Goal: Information Seeking & Learning: Learn about a topic

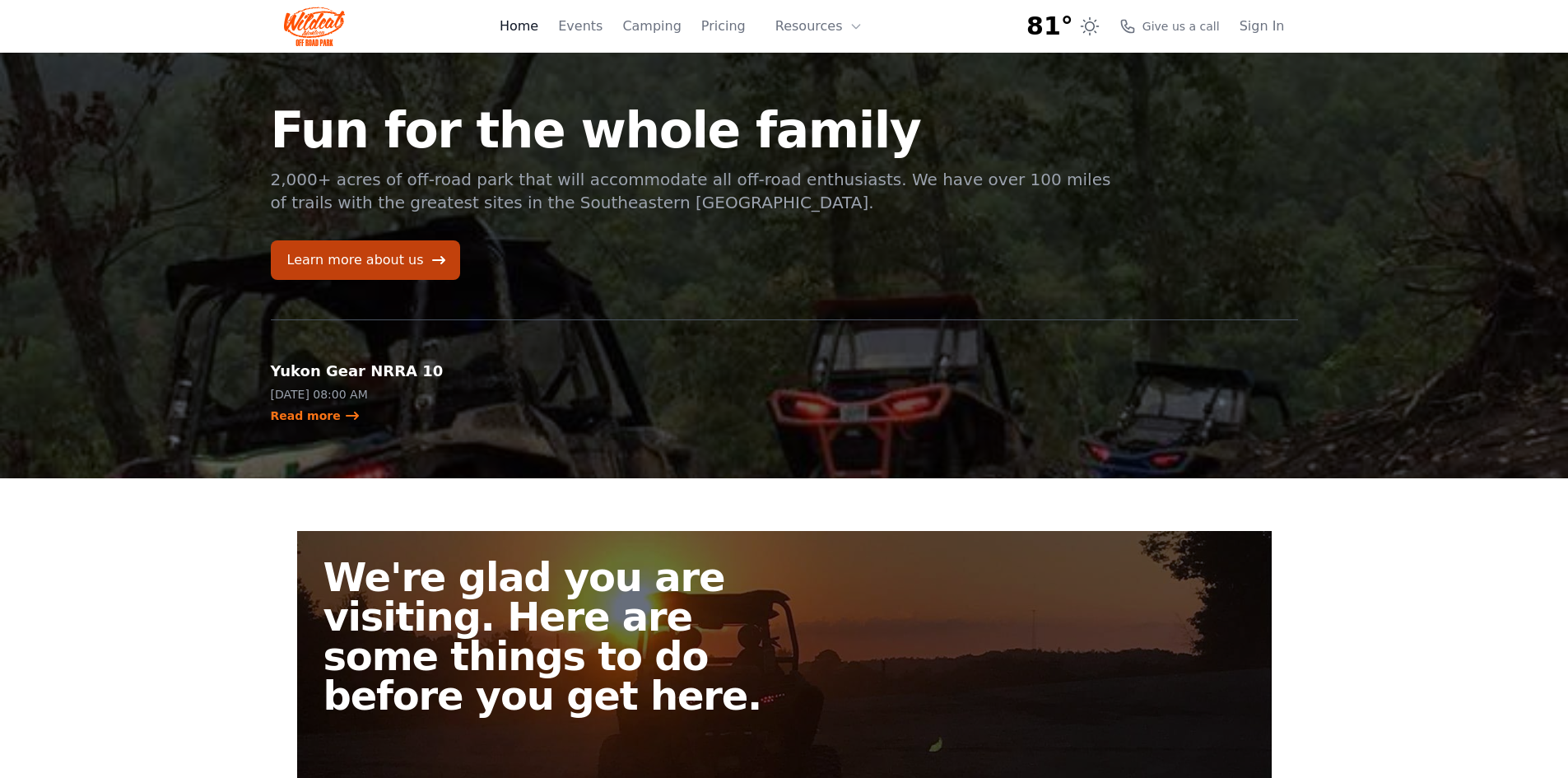
click at [539, 29] on link "Home" at bounding box center [519, 26] width 39 height 20
click at [405, 255] on link "Learn more about us" at bounding box center [366, 260] width 189 height 39
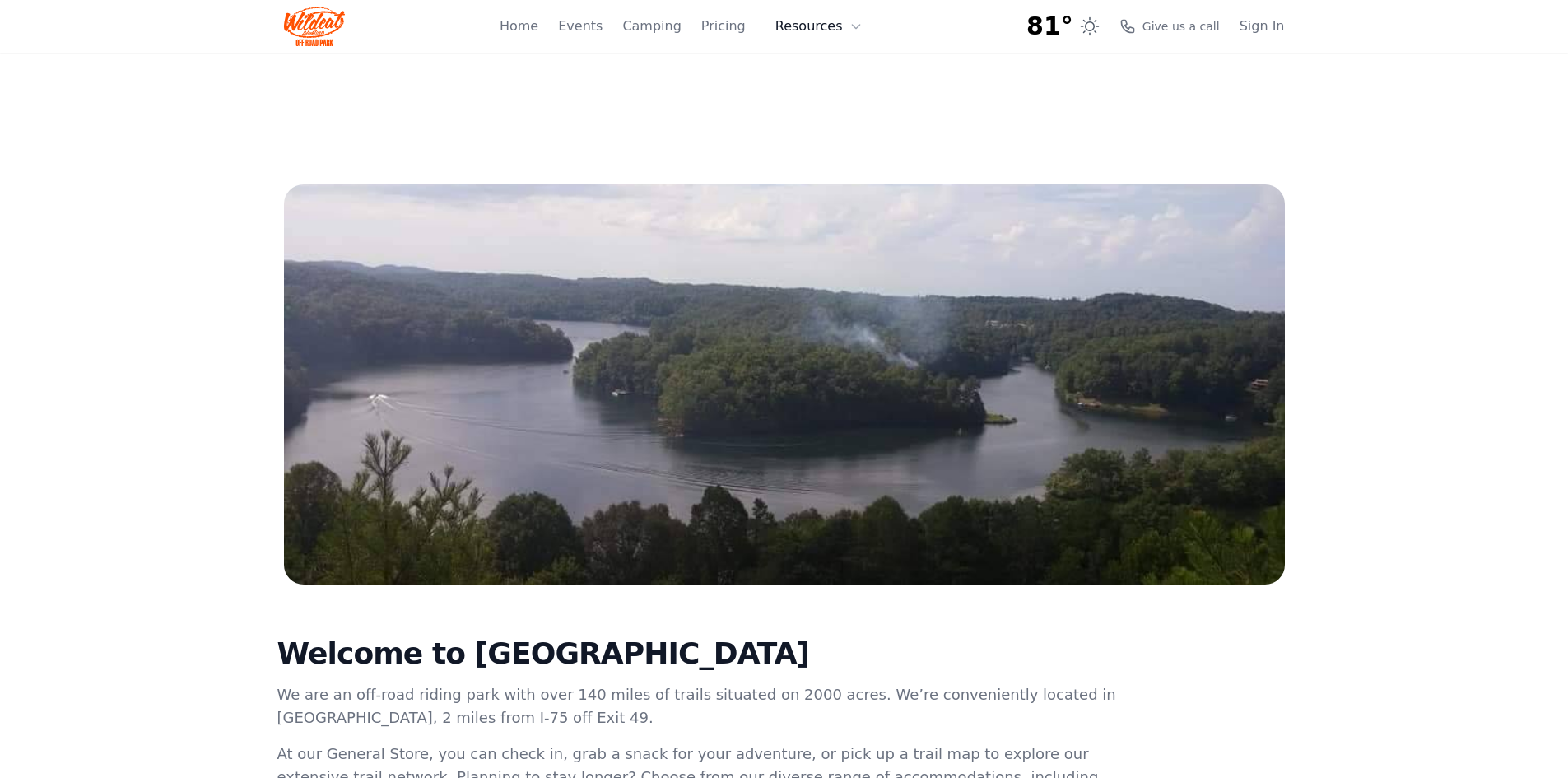
click at [839, 26] on button "Resources" at bounding box center [820, 26] width 107 height 33
click at [733, 27] on link "Pricing" at bounding box center [724, 26] width 45 height 20
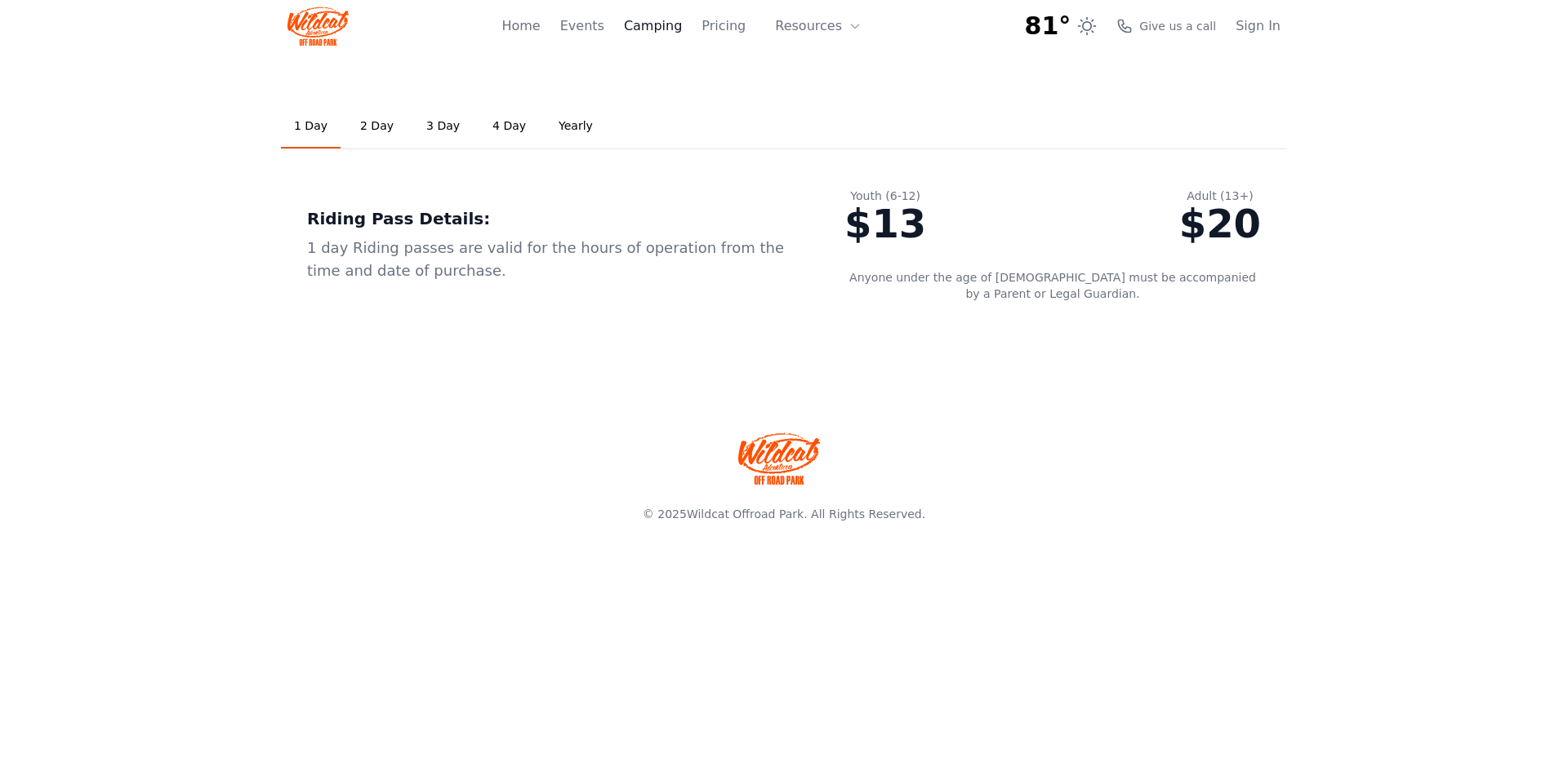
click at [678, 20] on link "Camping" at bounding box center [653, 26] width 58 height 19
